Goal: Communication & Community: Answer question/provide support

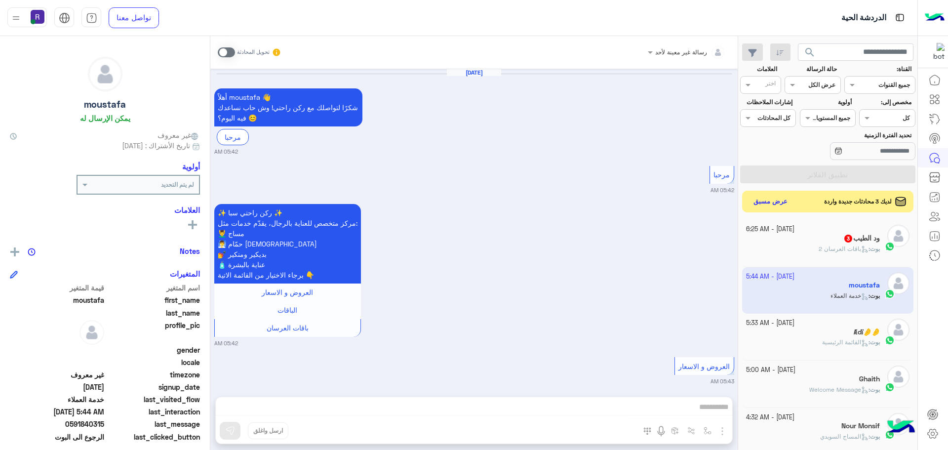
scroll to position [949, 0]
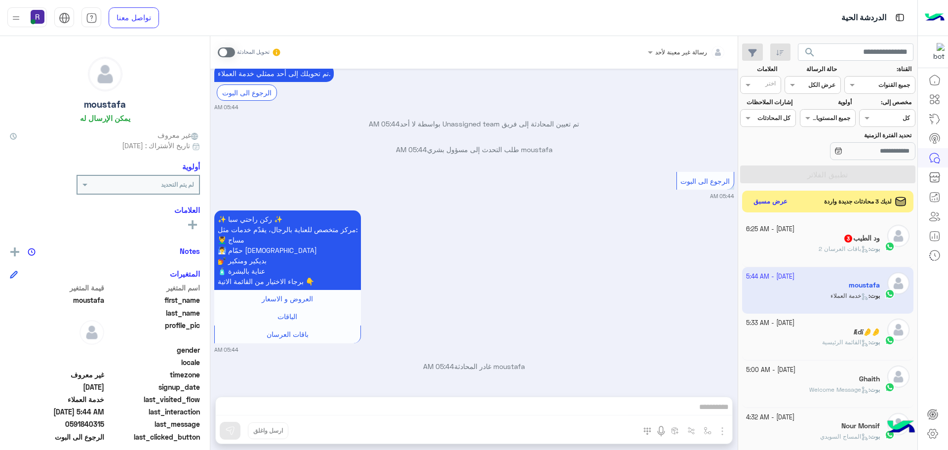
click at [813, 238] on div "ود الطيب 3" at bounding box center [813, 239] width 134 height 10
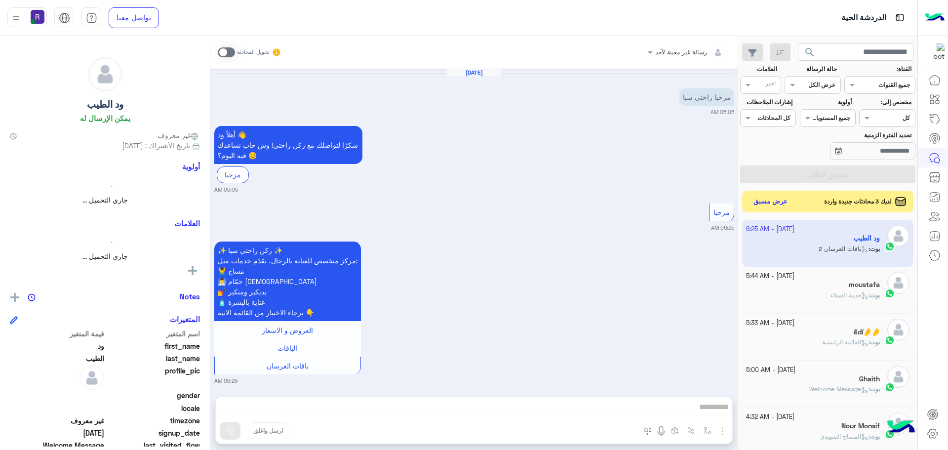
scroll to position [343, 0]
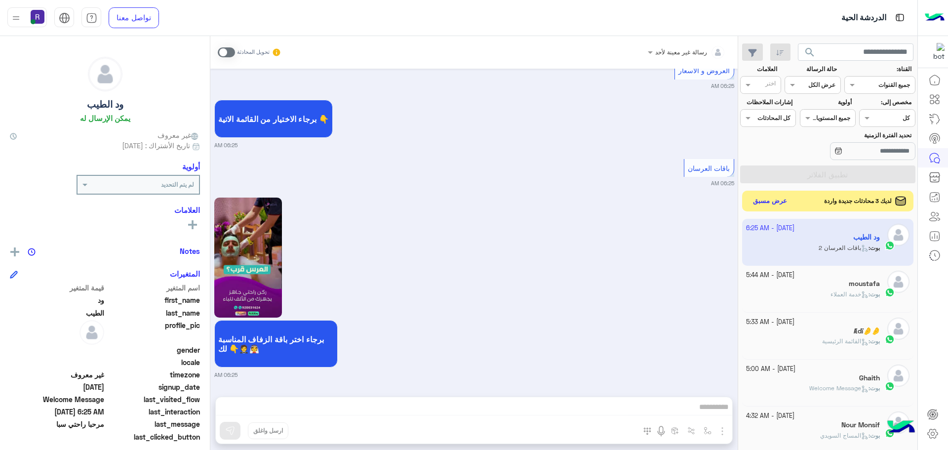
click at [762, 200] on button "عرض مسبق" at bounding box center [769, 201] width 41 height 13
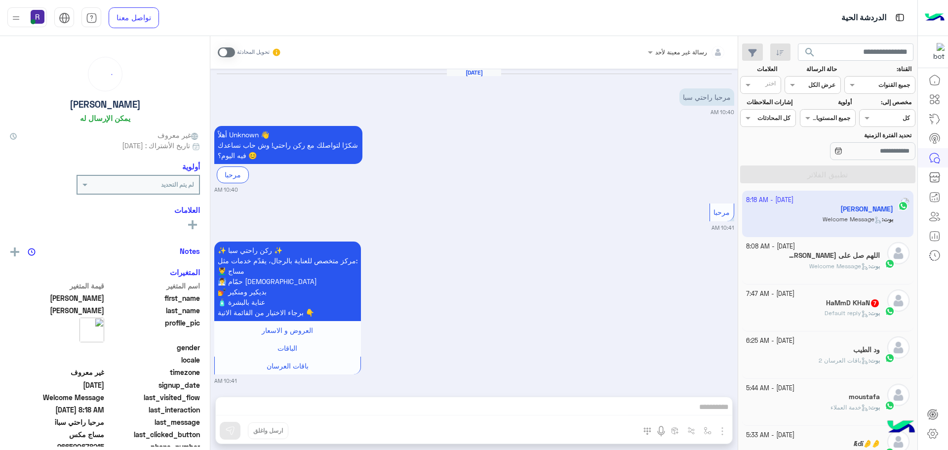
scroll to position [481, 0]
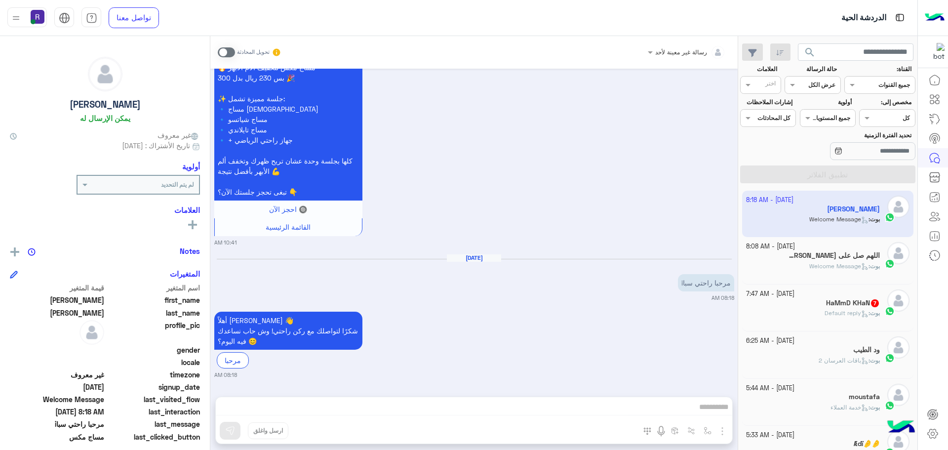
click at [801, 266] on div "بوت : Welcome Message" at bounding box center [813, 270] width 134 height 17
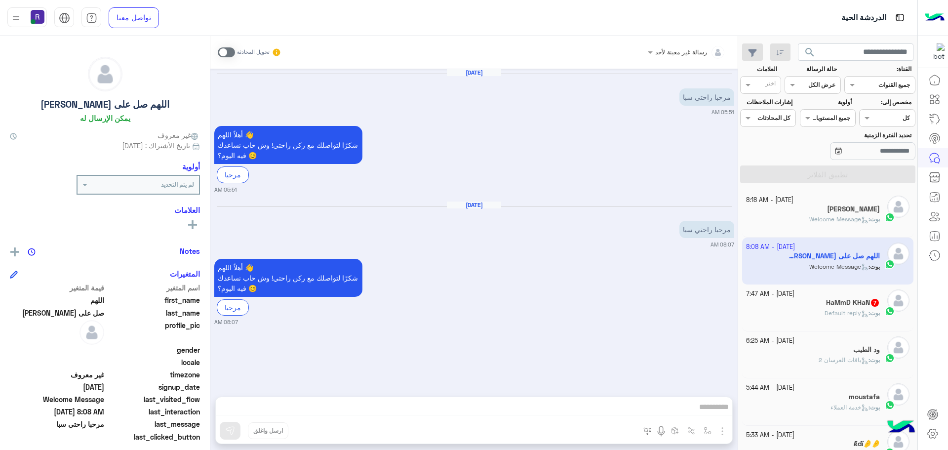
click at [804, 306] on div "HaMmD KHaN 7" at bounding box center [813, 303] width 134 height 10
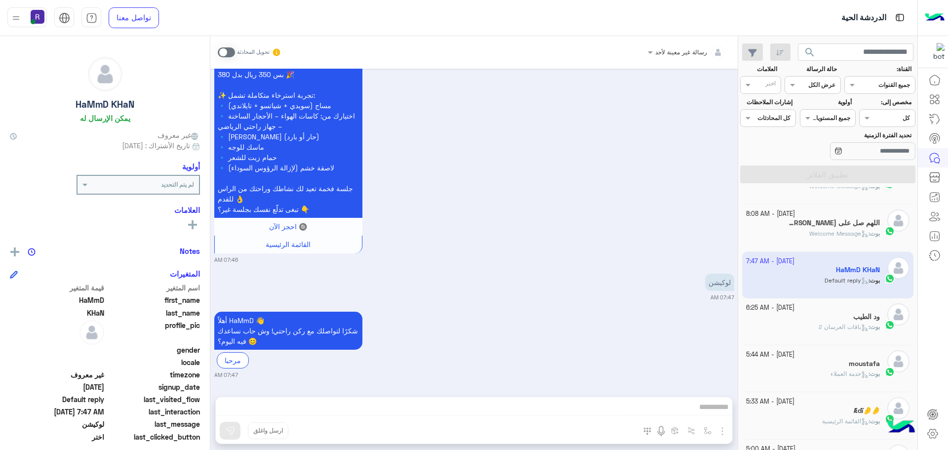
scroll to position [49, 0]
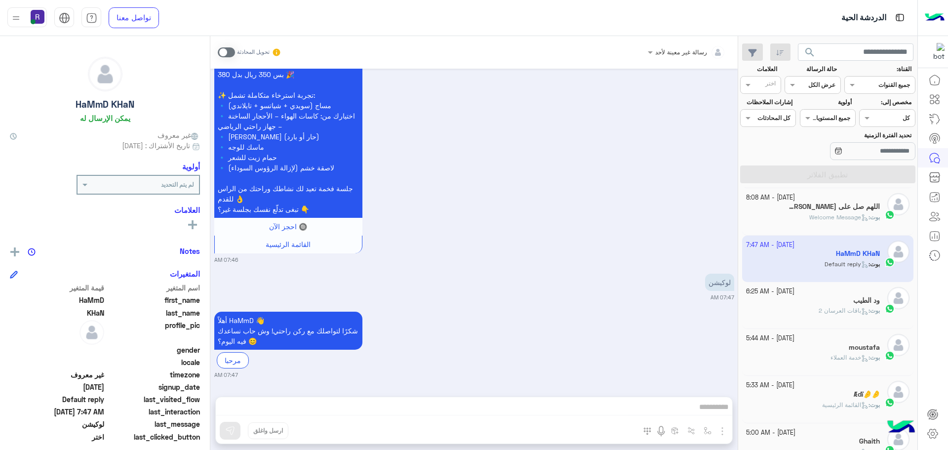
click at [842, 304] on div "ود الطيب" at bounding box center [813, 301] width 134 height 10
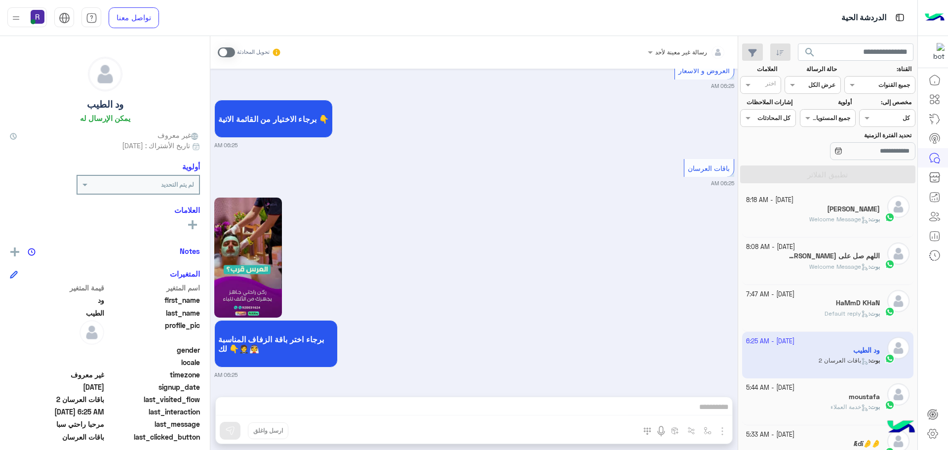
click at [826, 213] on div "[PERSON_NAME]" at bounding box center [813, 210] width 134 height 10
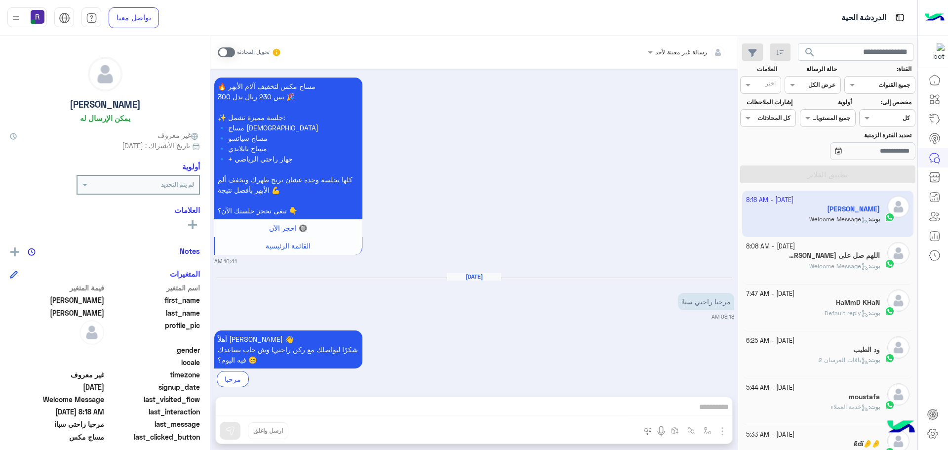
scroll to position [481, 0]
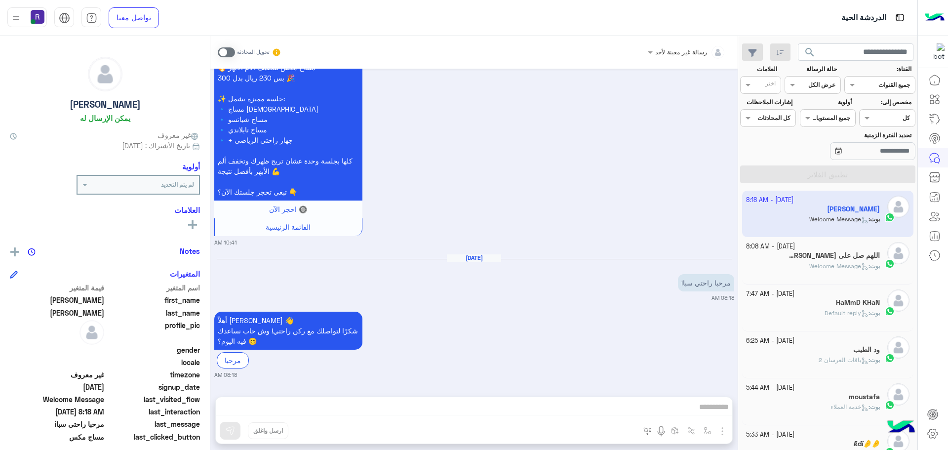
click at [808, 259] on h5 "اللهم صل على [PERSON_NAME]" at bounding box center [833, 255] width 94 height 8
